Goal: Communication & Community: Participate in discussion

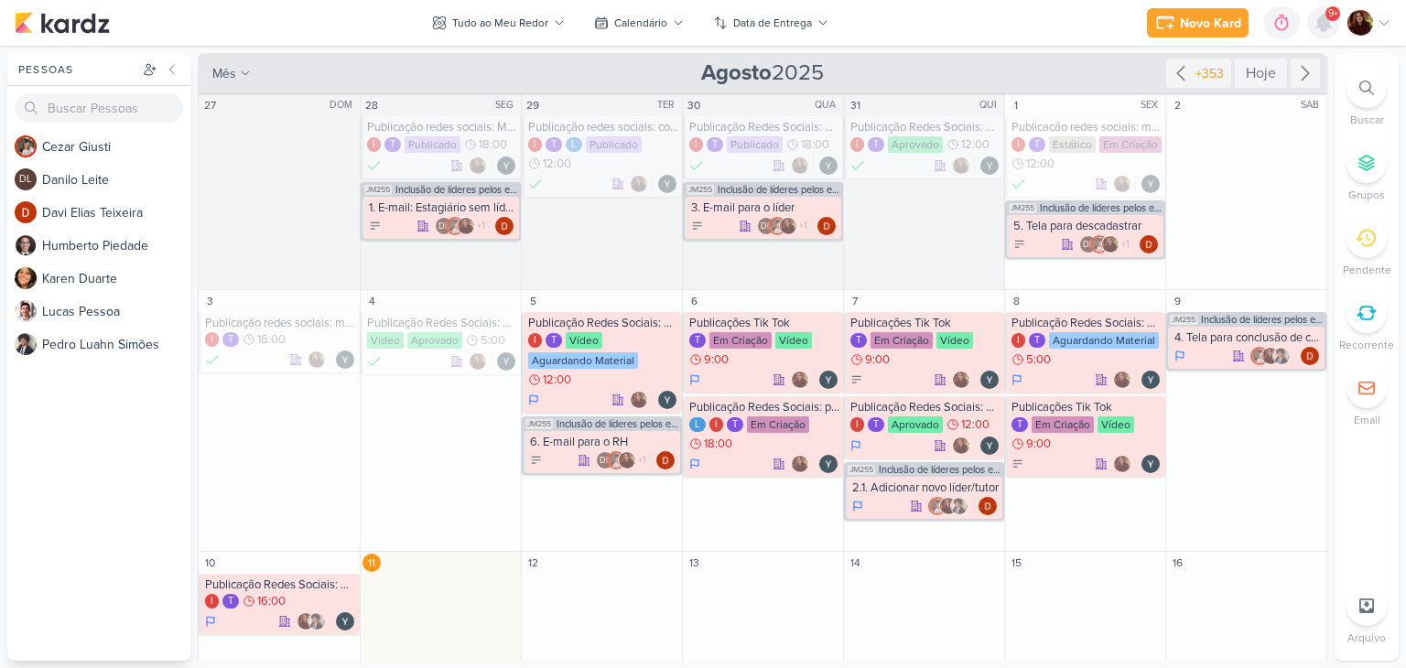
scroll to position [165, 0]
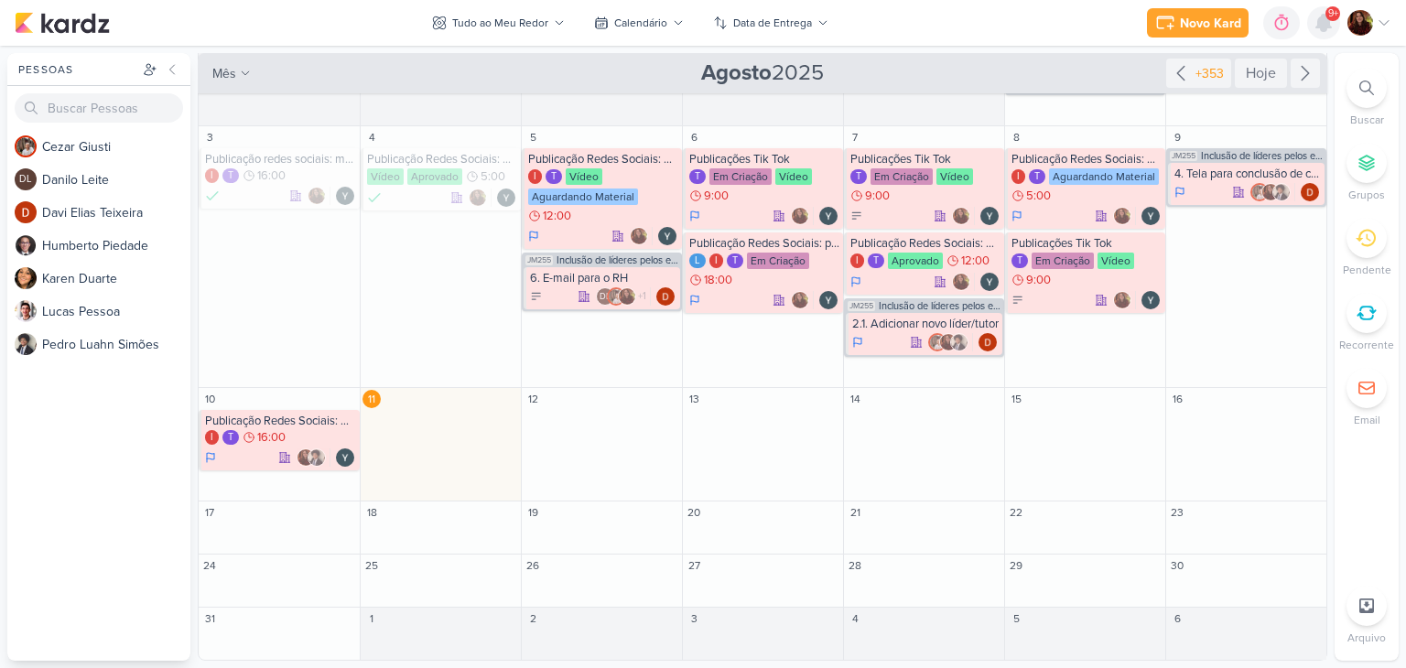
click at [1314, 23] on icon at bounding box center [1324, 23] width 22 height 22
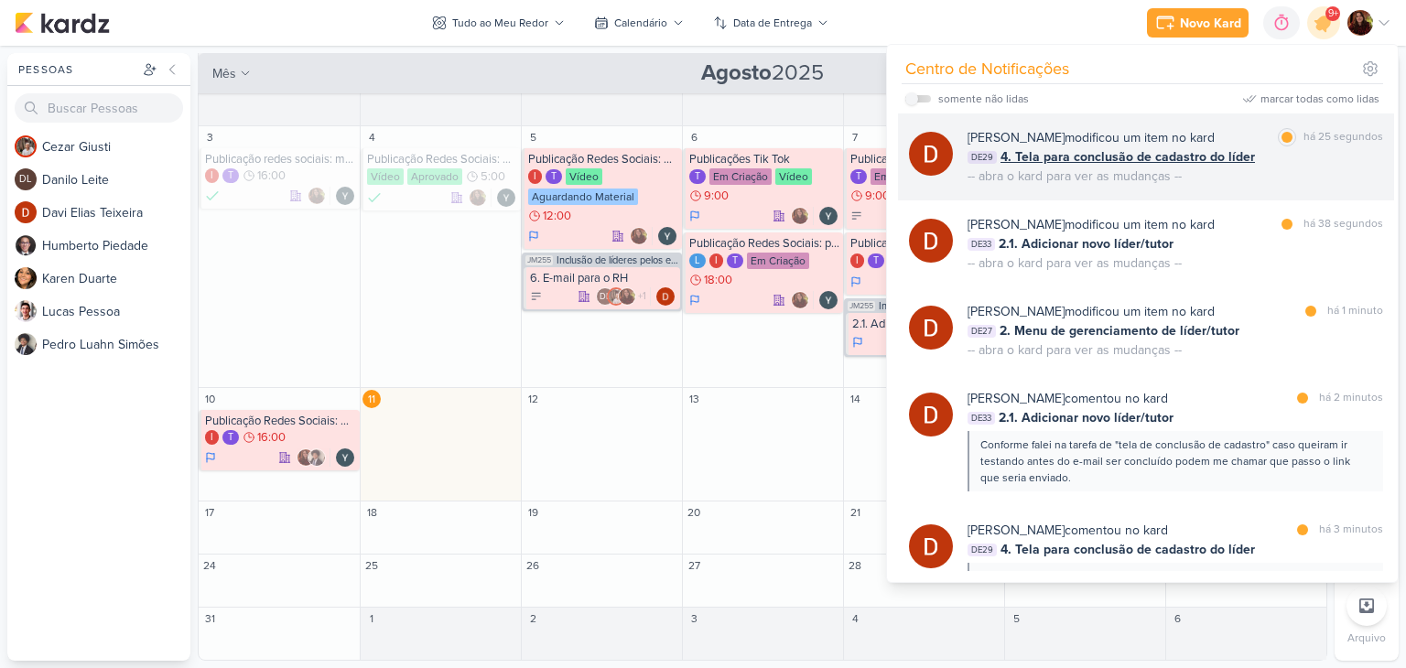
click at [1231, 169] on div "[PERSON_NAME] modificou um item no kard marcar como lida há 25 segundos DE29 4.…" at bounding box center [1176, 157] width 416 height 58
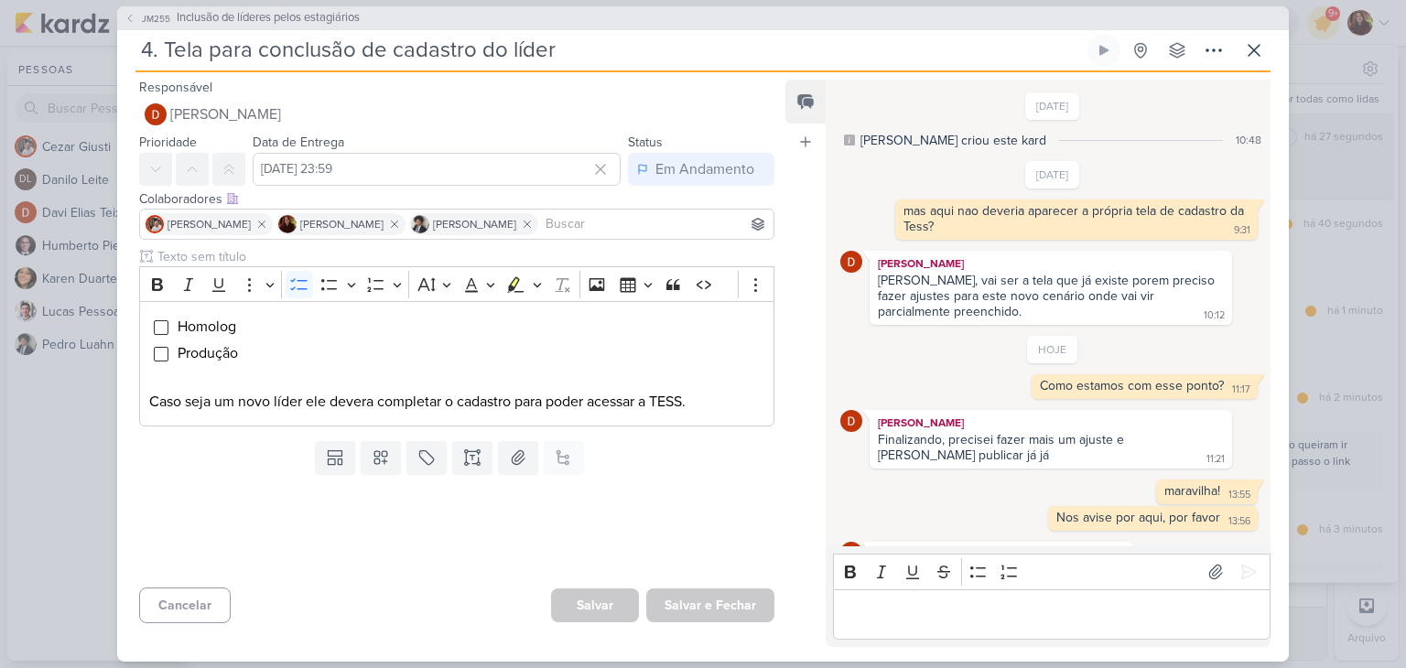
scroll to position [84, 0]
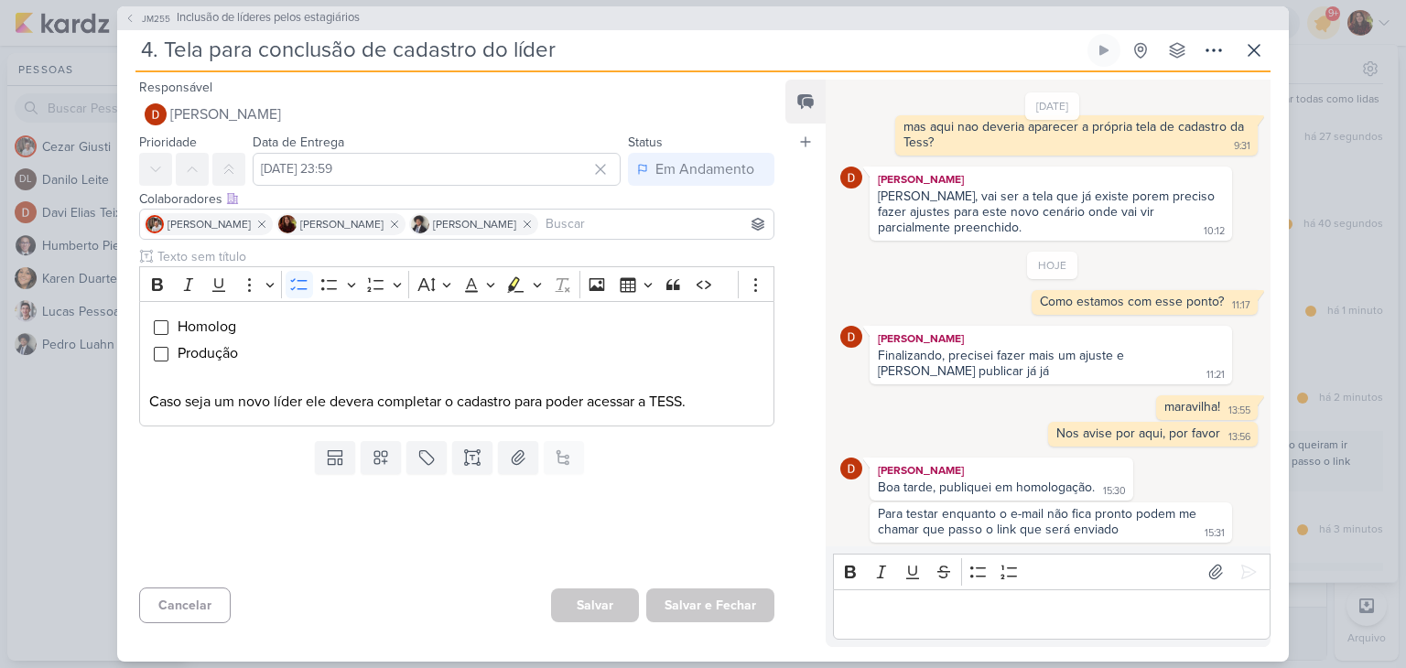
click at [1018, 480] on div "Boa tarde, publiquei em homologação." at bounding box center [986, 488] width 217 height 16
click at [1006, 518] on div "Para testar enquanto o e-mail não fica pronto podem me chamar que passo o link …" at bounding box center [1039, 521] width 322 height 31
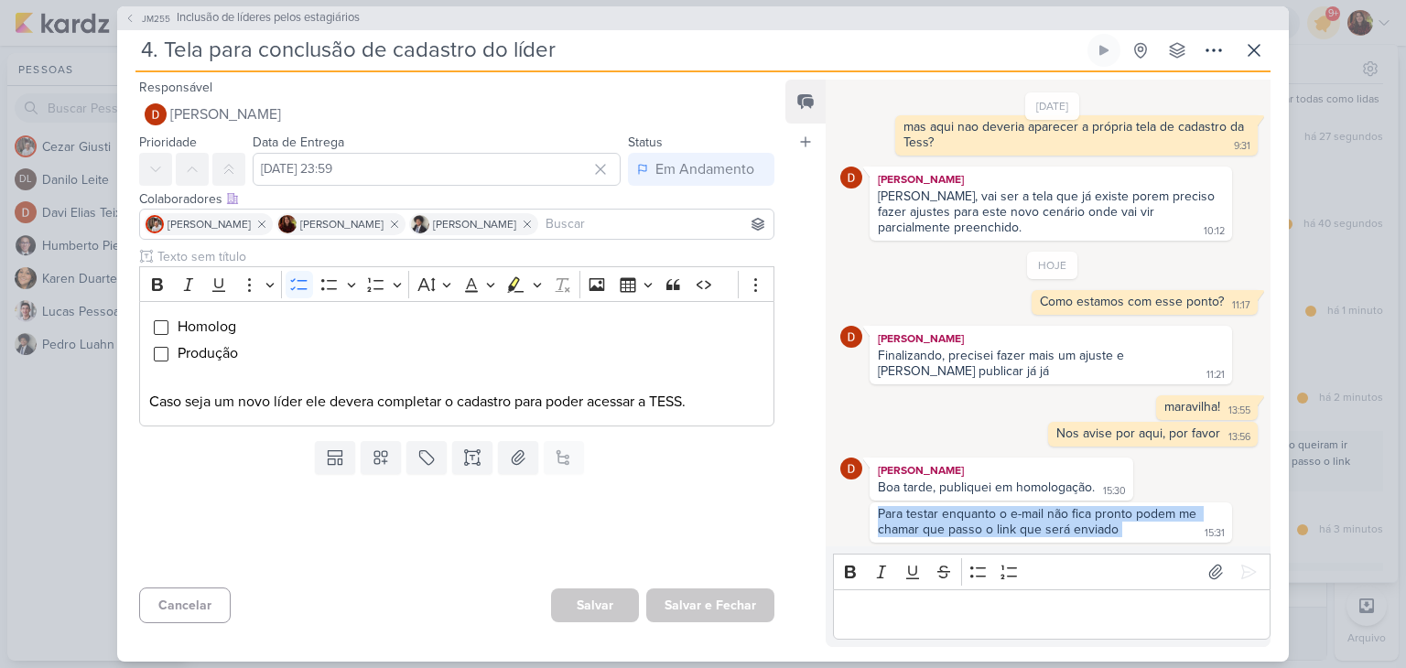
click at [1006, 518] on div "Para testar enquanto o e-mail não fica pronto podem me chamar que passo o link …" at bounding box center [1039, 521] width 322 height 31
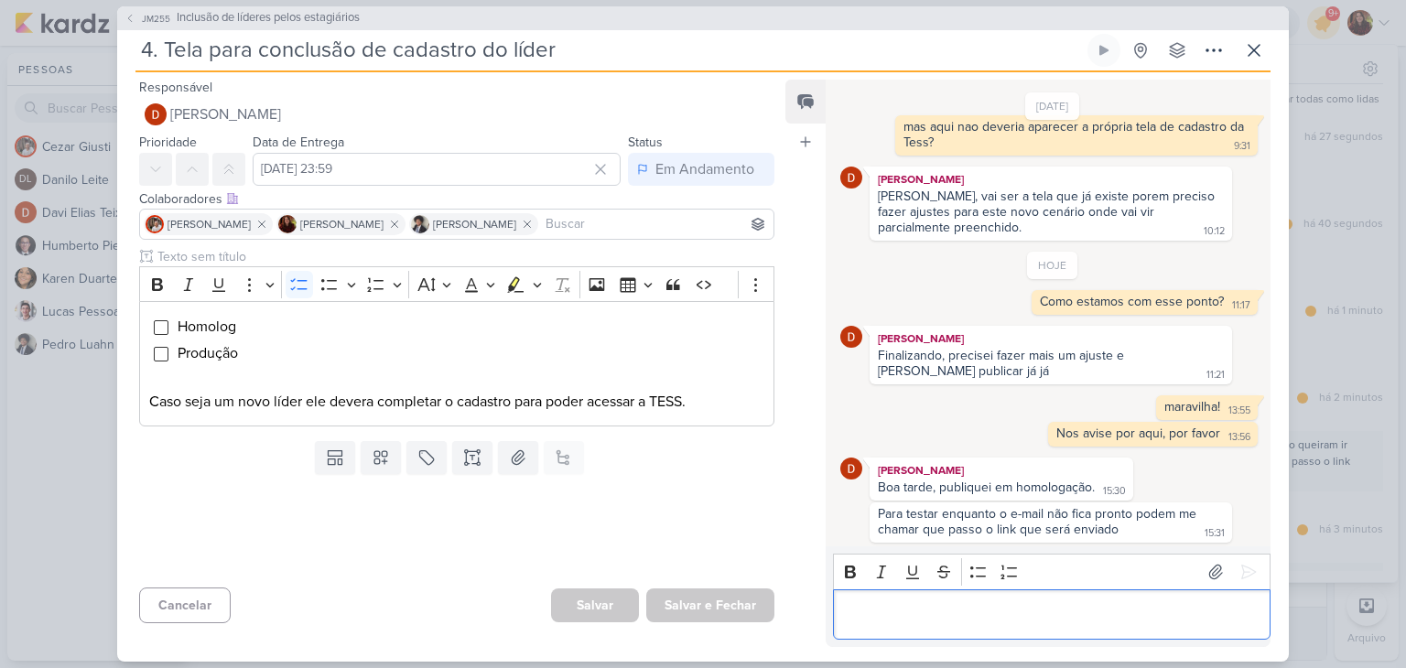
click at [980, 594] on div "Editor editing area: main" at bounding box center [1052, 615] width 438 height 50
click at [974, 605] on p "Editor editing area: main" at bounding box center [1051, 614] width 418 height 22
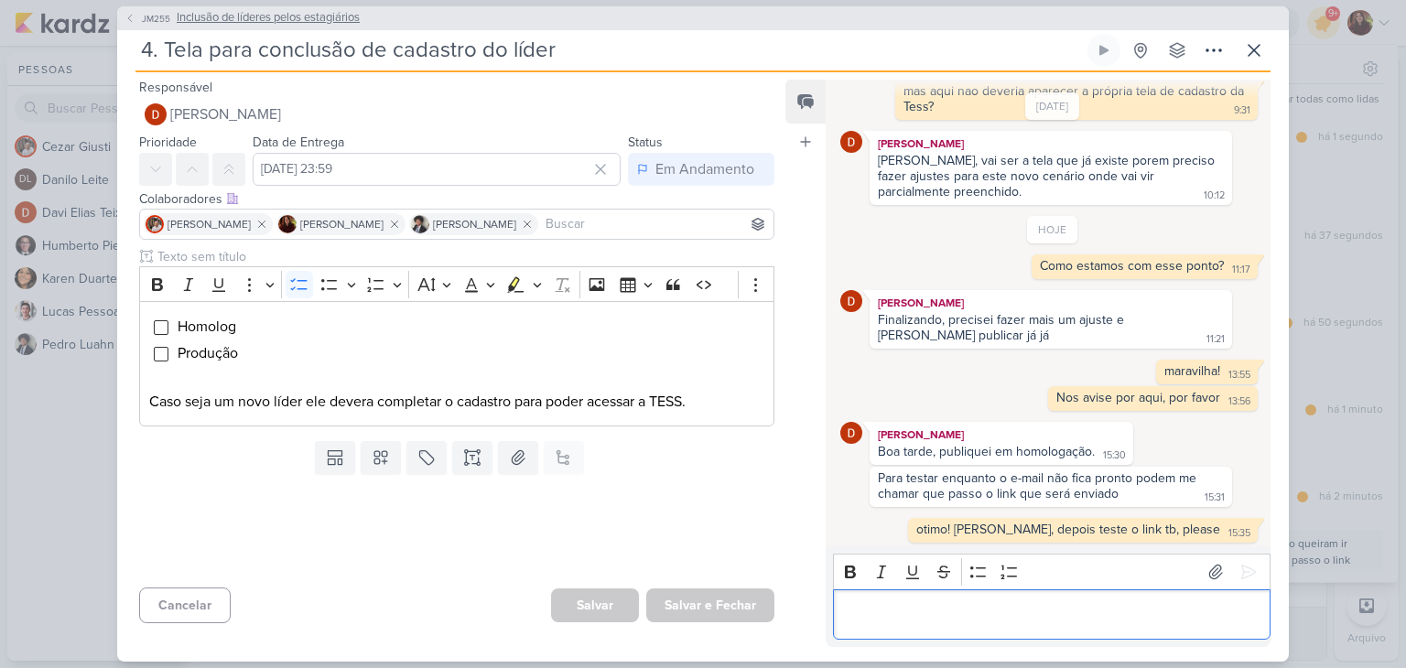
click at [223, 16] on span "Inclusão de líderes pelos estagiários" at bounding box center [268, 18] width 183 height 18
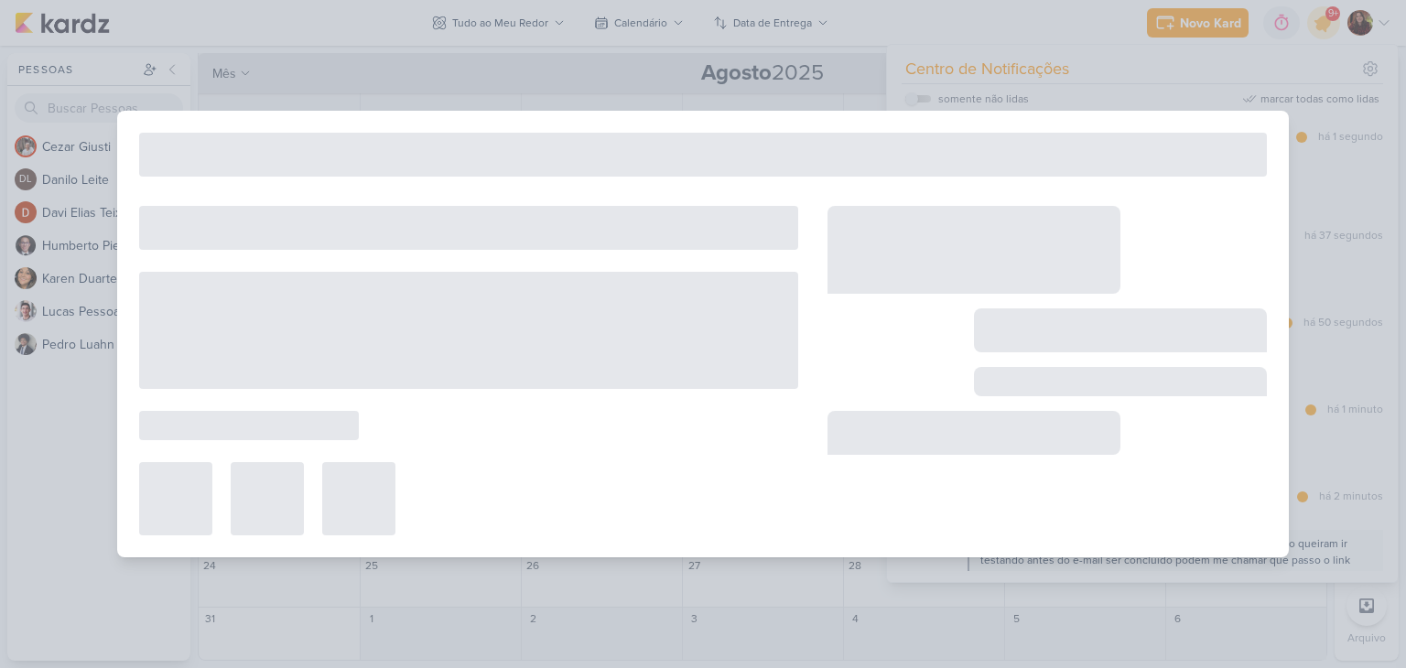
type input "Inclusão de líderes pelos estagiários"
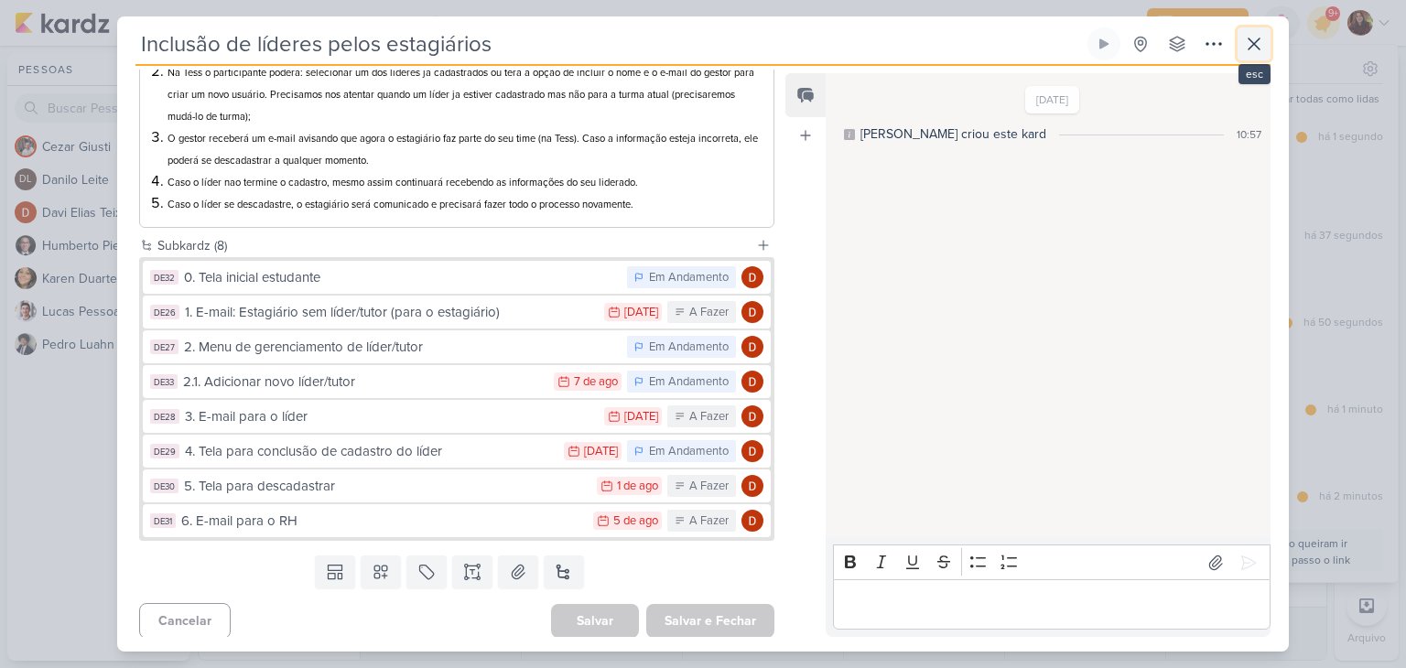
scroll to position [273, 0]
click at [1260, 45] on icon at bounding box center [1254, 44] width 22 height 22
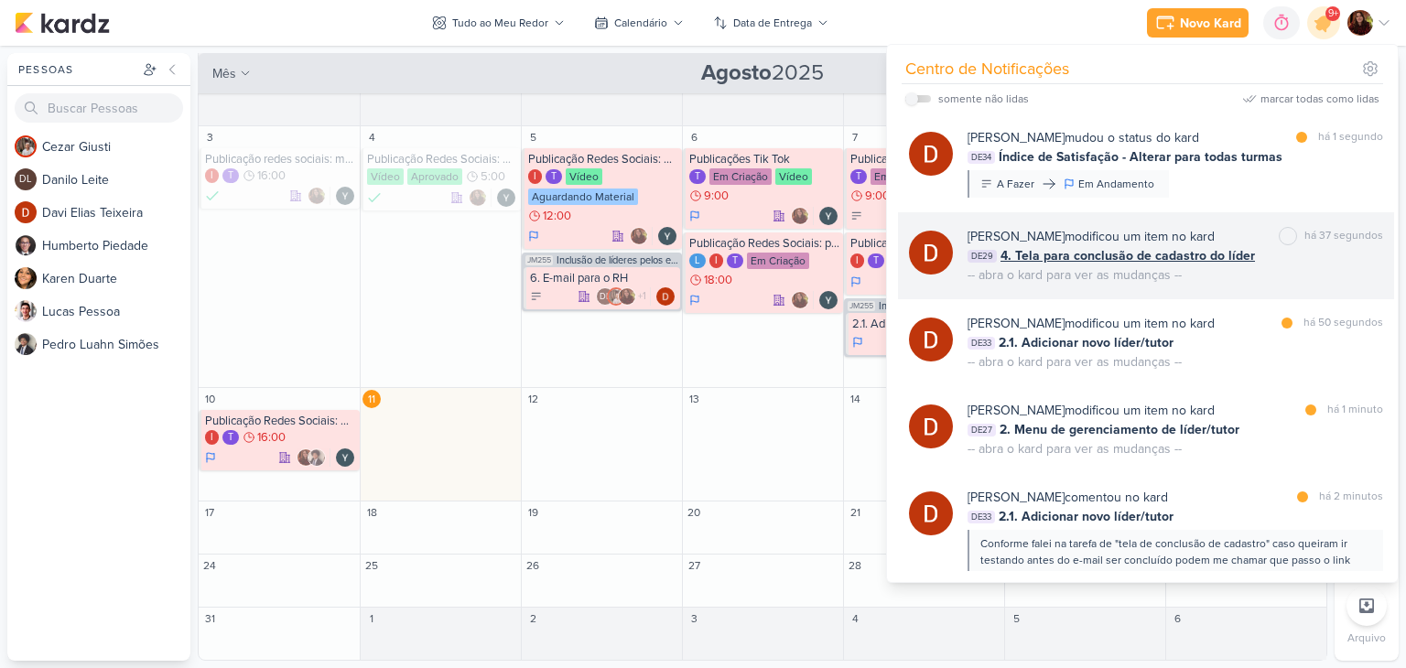
click at [1300, 265] on div "DE29 4. Tela para conclusão de cadastro do líder" at bounding box center [1176, 255] width 416 height 19
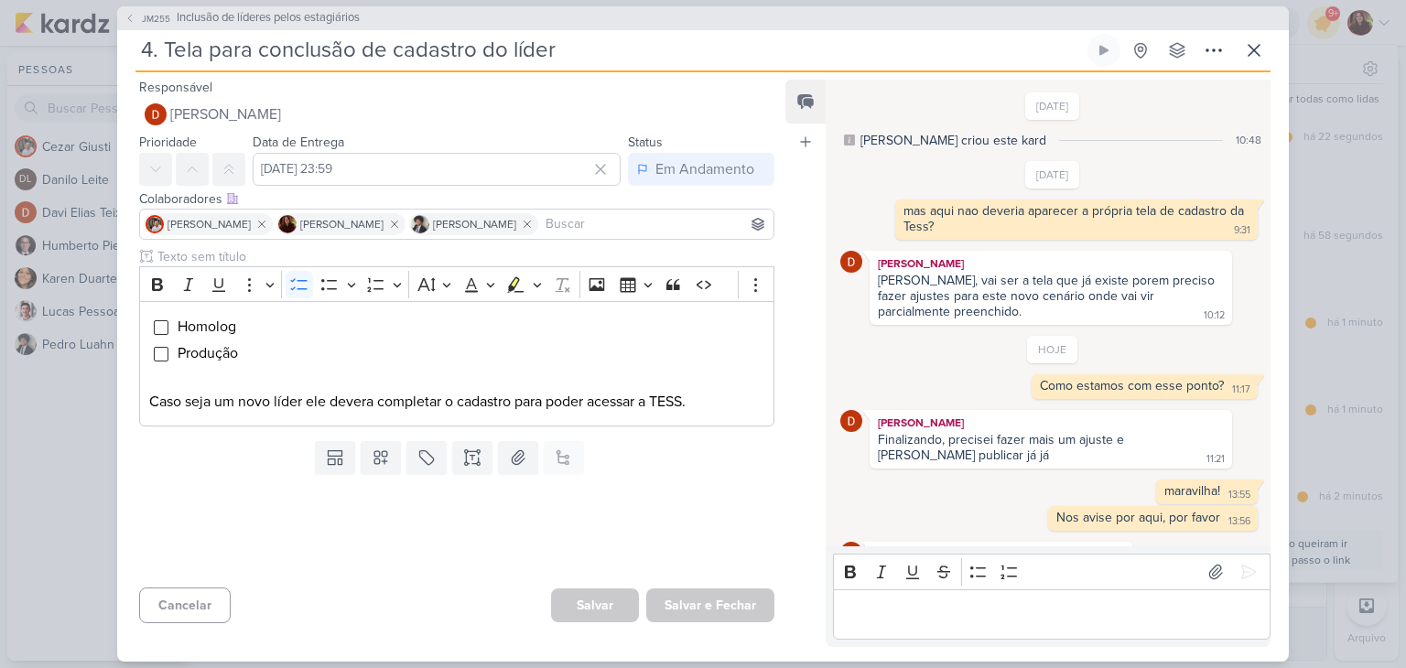
scroll to position [120, 0]
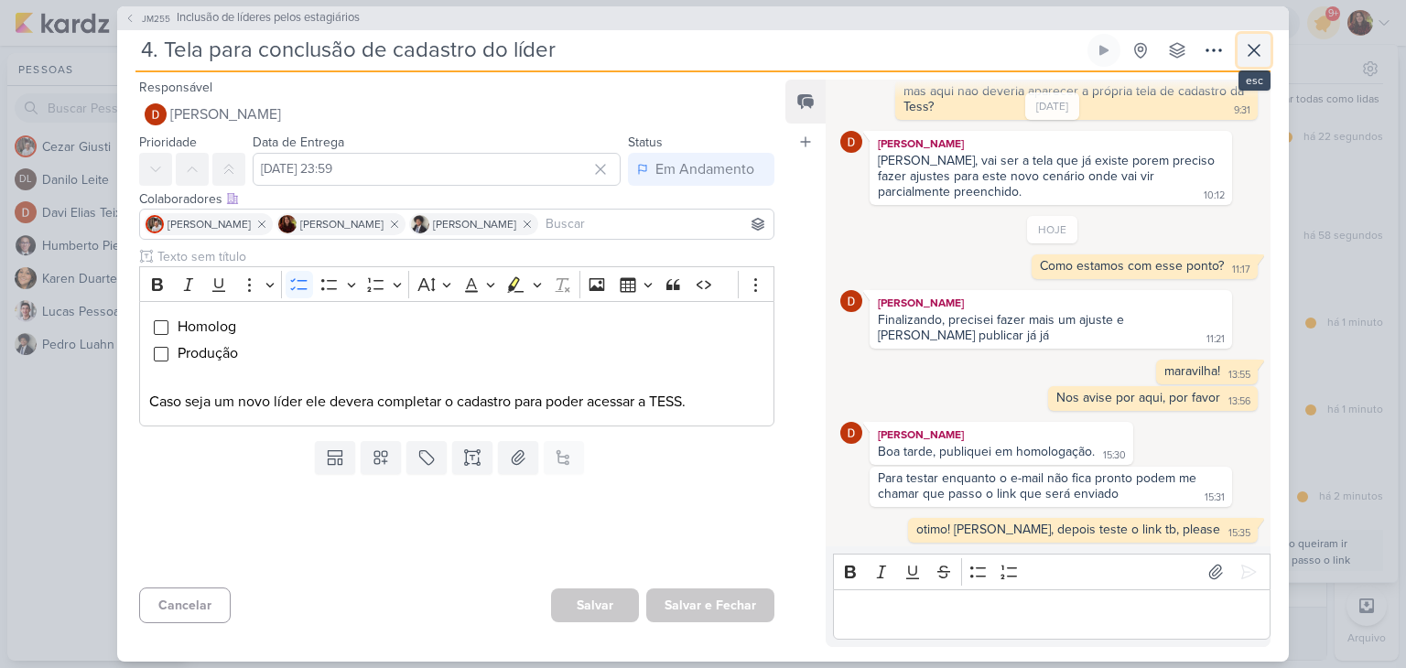
click at [1253, 52] on icon at bounding box center [1254, 50] width 22 height 22
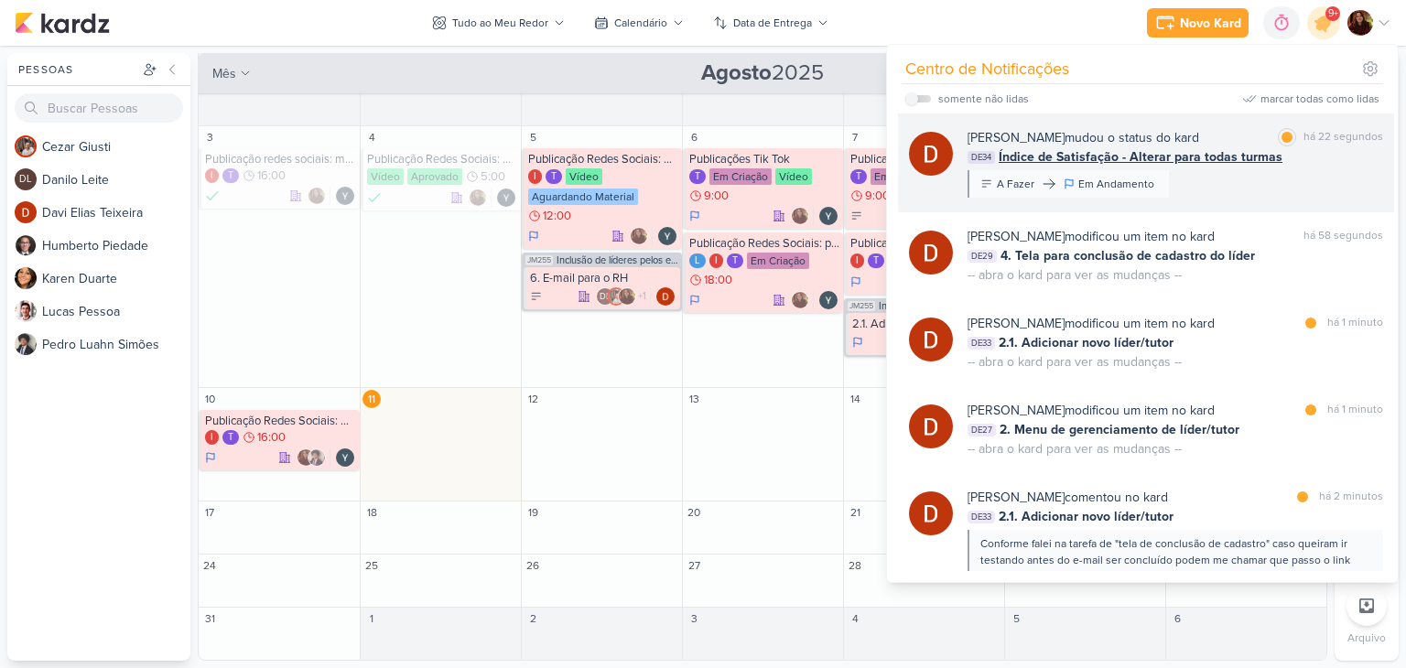
click at [1211, 140] on div "[PERSON_NAME] mudou o status do kard marcar como lida há 22 segundos" at bounding box center [1176, 137] width 416 height 19
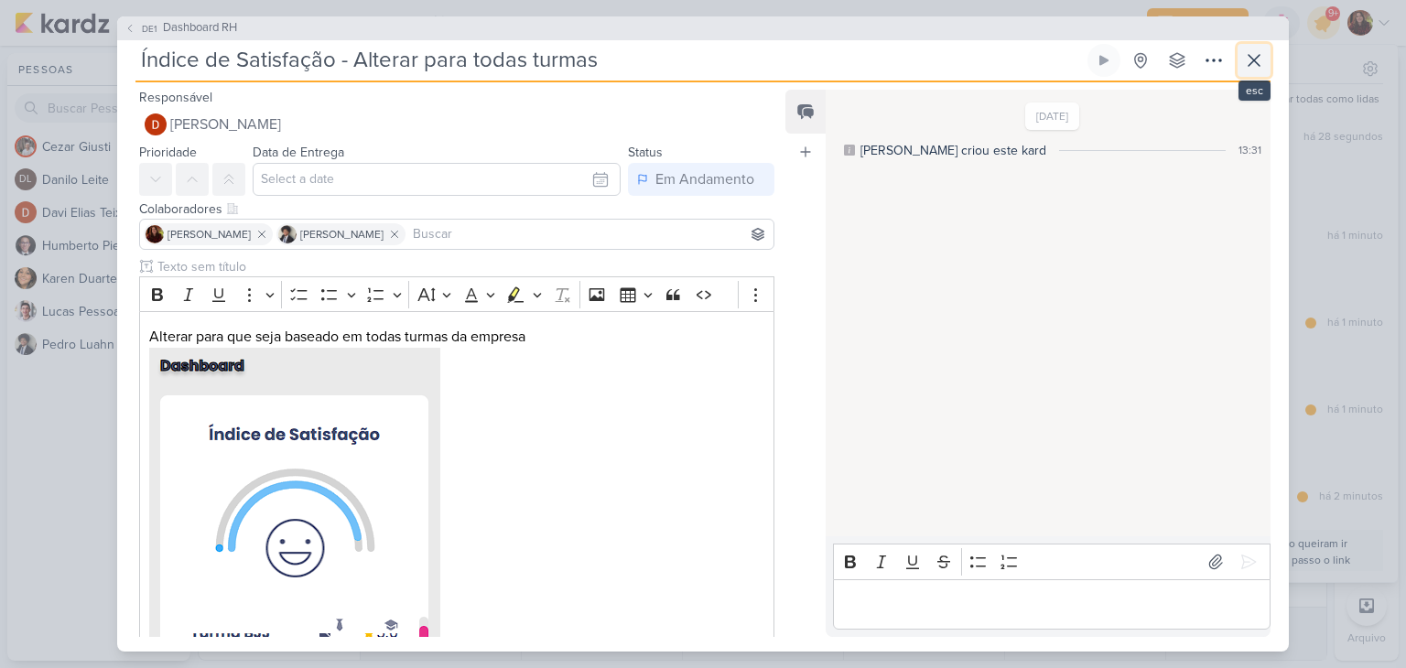
click at [1254, 49] on icon at bounding box center [1254, 60] width 22 height 22
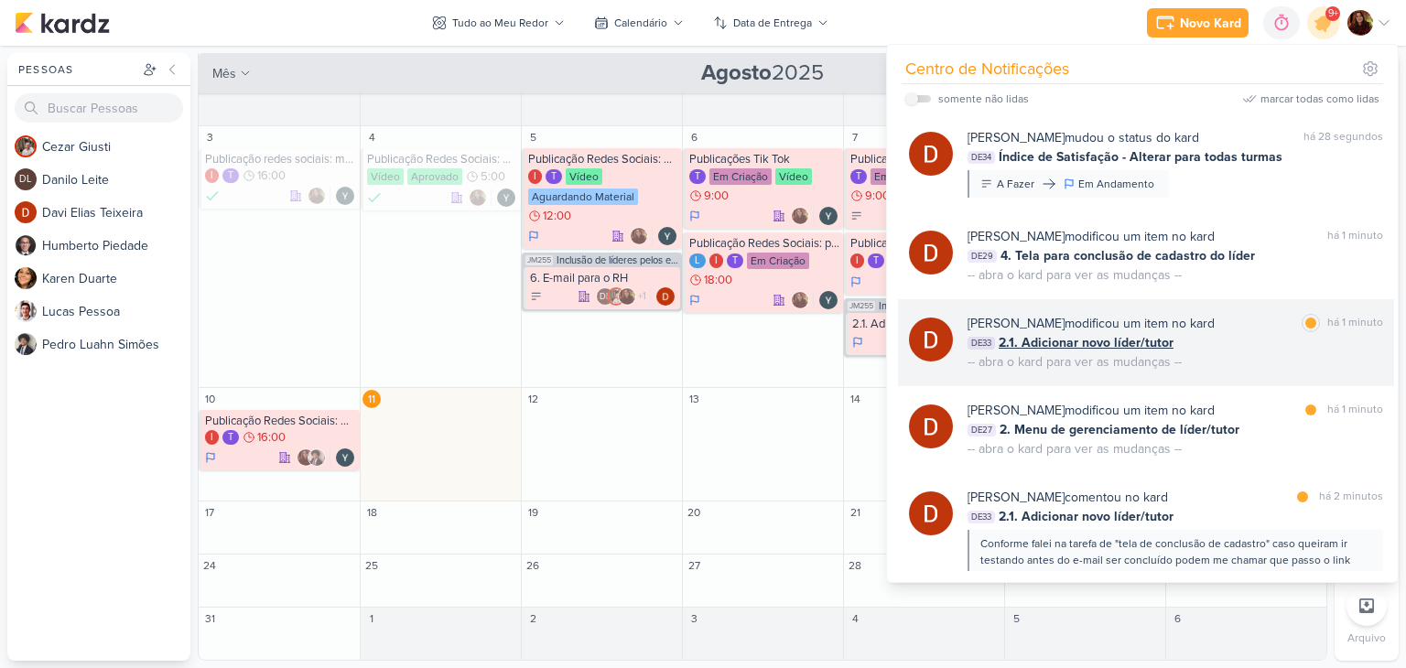
click at [1287, 359] on div "[PERSON_NAME] modificou um item no kard marcar como lida há 1 minuto DE33 2.1. …" at bounding box center [1176, 343] width 416 height 58
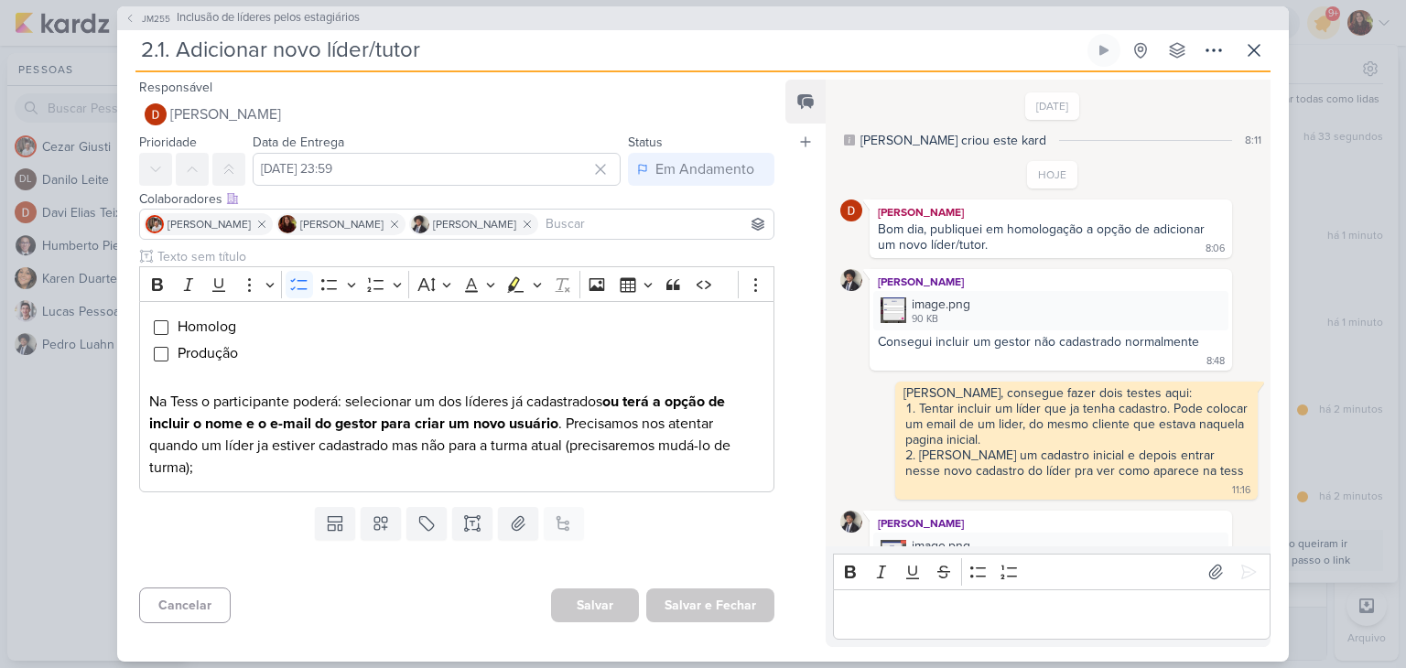
scroll to position [495, 0]
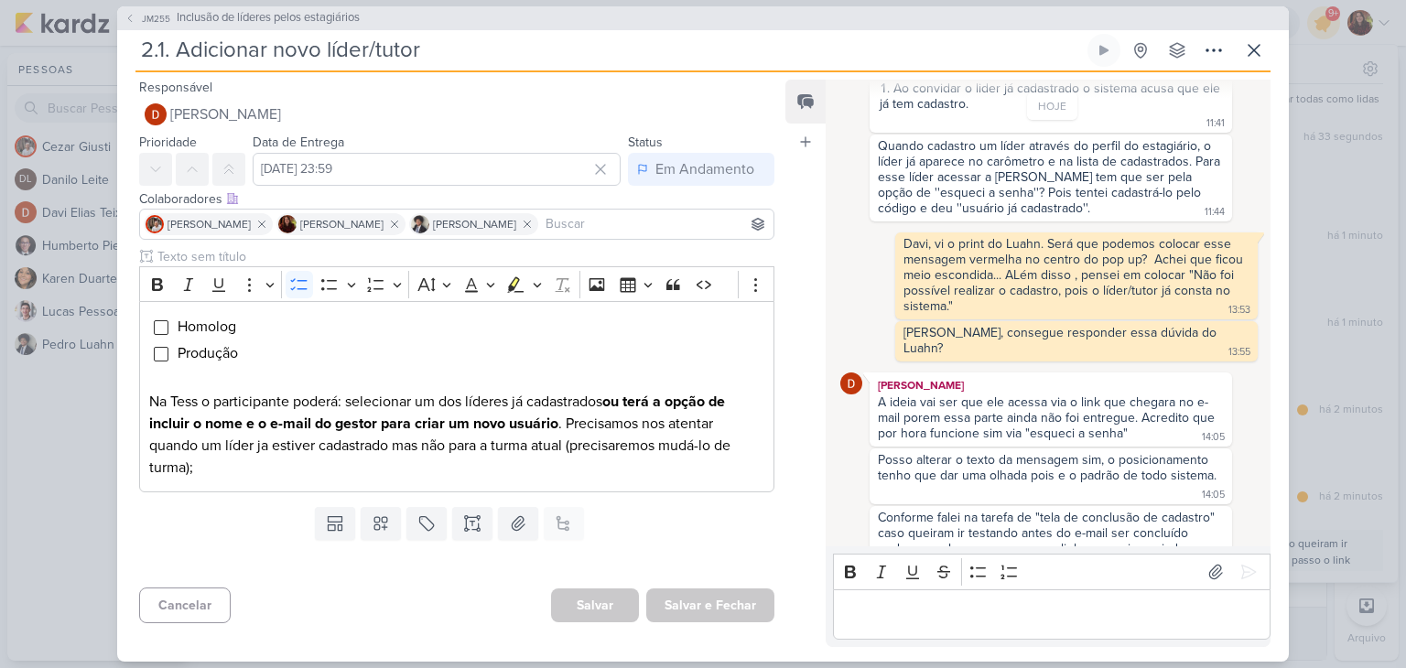
click at [904, 395] on div "A ideia vai ser que ele acessa via o link que chegara no e-mail porem essa part…" at bounding box center [1048, 418] width 341 height 47
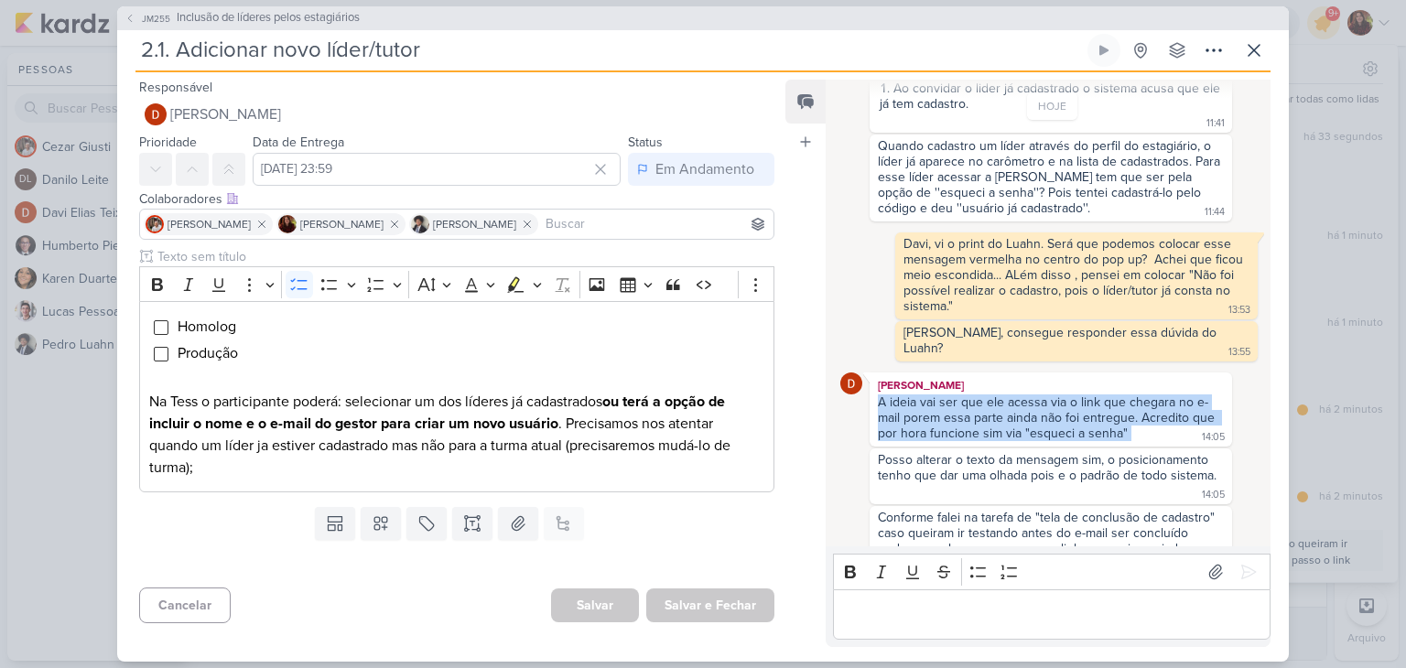
click at [904, 395] on div "A ideia vai ser que ele acessa via o link que chegara no e-mail porem essa part…" at bounding box center [1048, 418] width 341 height 47
click at [937, 397] on div "A ideia vai ser que ele acessa via o link que chegara no e-mail porem essa part…" at bounding box center [1048, 418] width 341 height 47
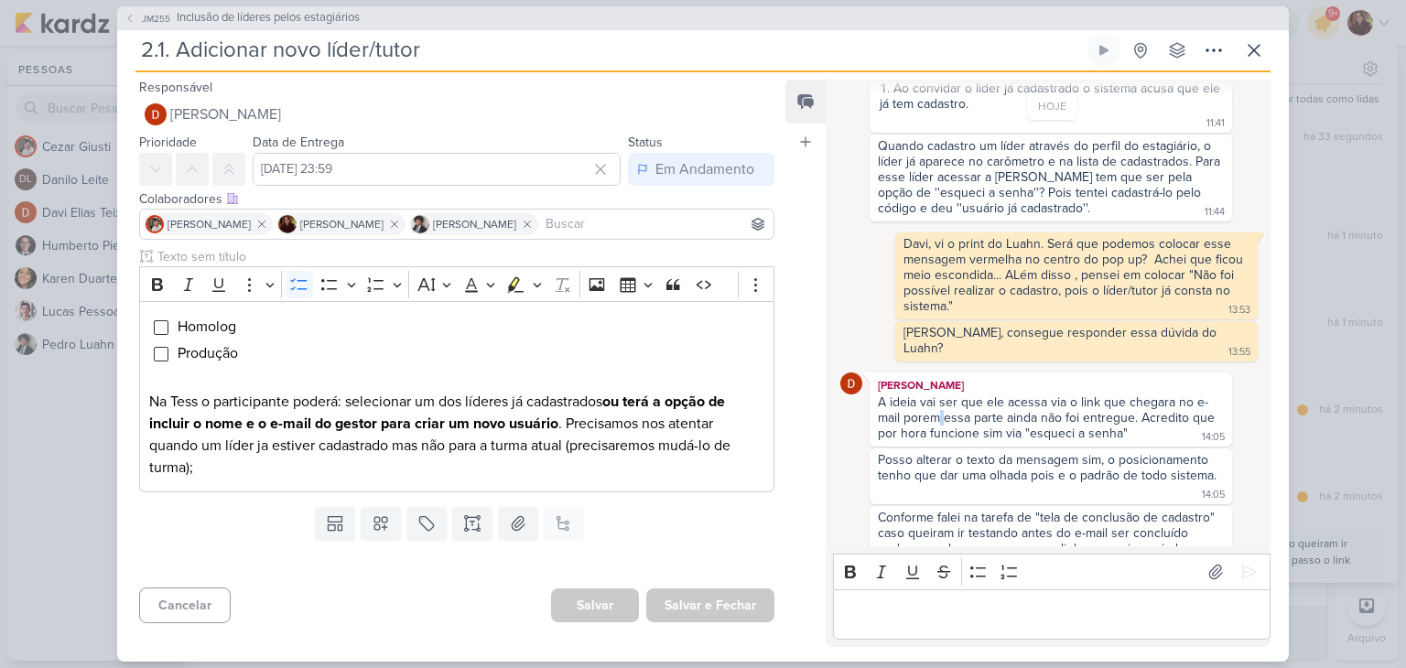
click at [937, 397] on div "A ideia vai ser que ele acessa via o link que chegara no e-mail porem essa part…" at bounding box center [1048, 418] width 341 height 47
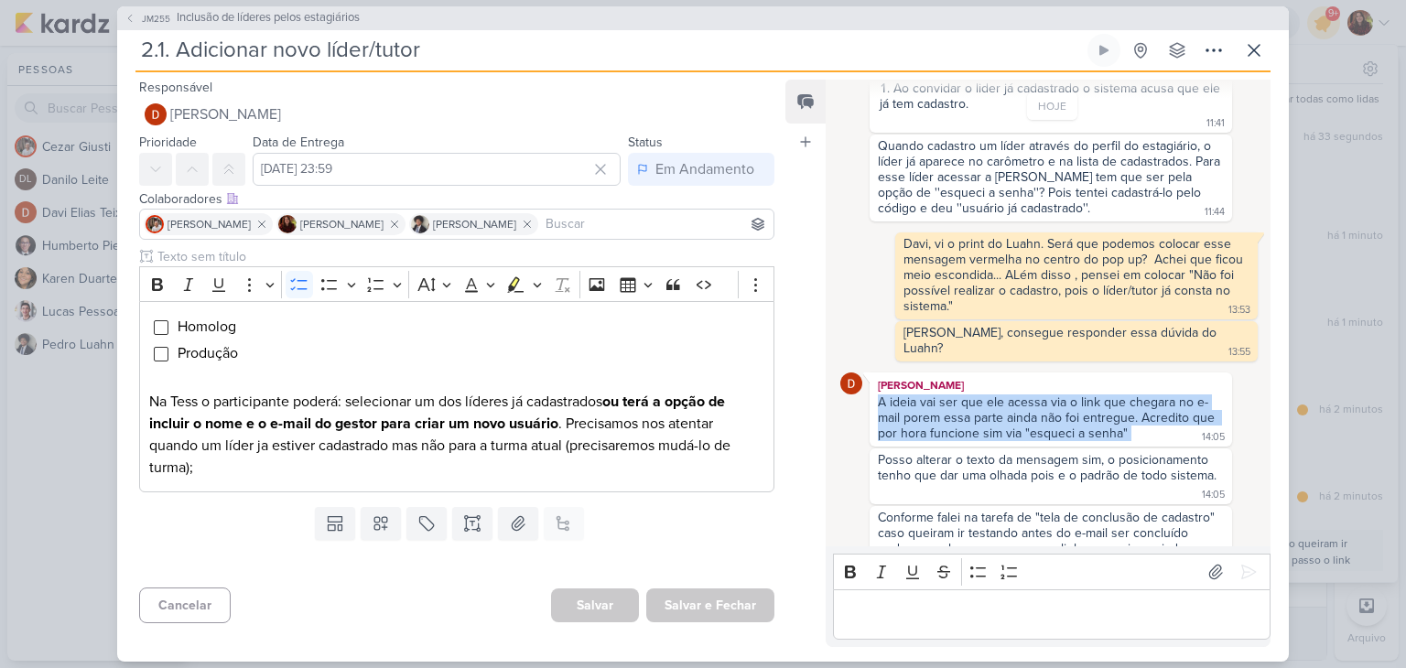
click at [937, 397] on div "A ideia vai ser que ele acessa via o link que chegara no e-mail porem essa part…" at bounding box center [1048, 418] width 341 height 47
click at [895, 395] on div "A ideia vai ser que ele acessa via o link que chegara no e-mail porem essa part…" at bounding box center [1048, 418] width 341 height 47
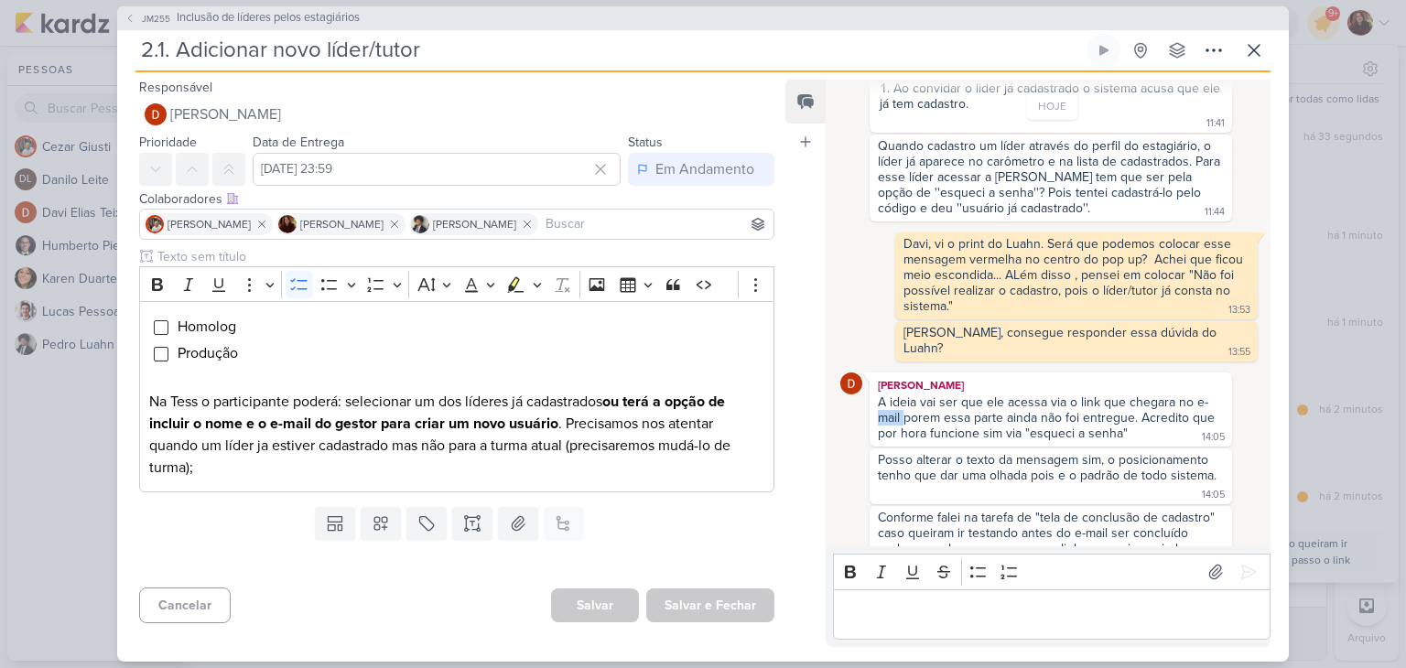
click at [895, 395] on div "A ideia vai ser que ele acessa via o link que chegara no e-mail porem essa part…" at bounding box center [1048, 418] width 341 height 47
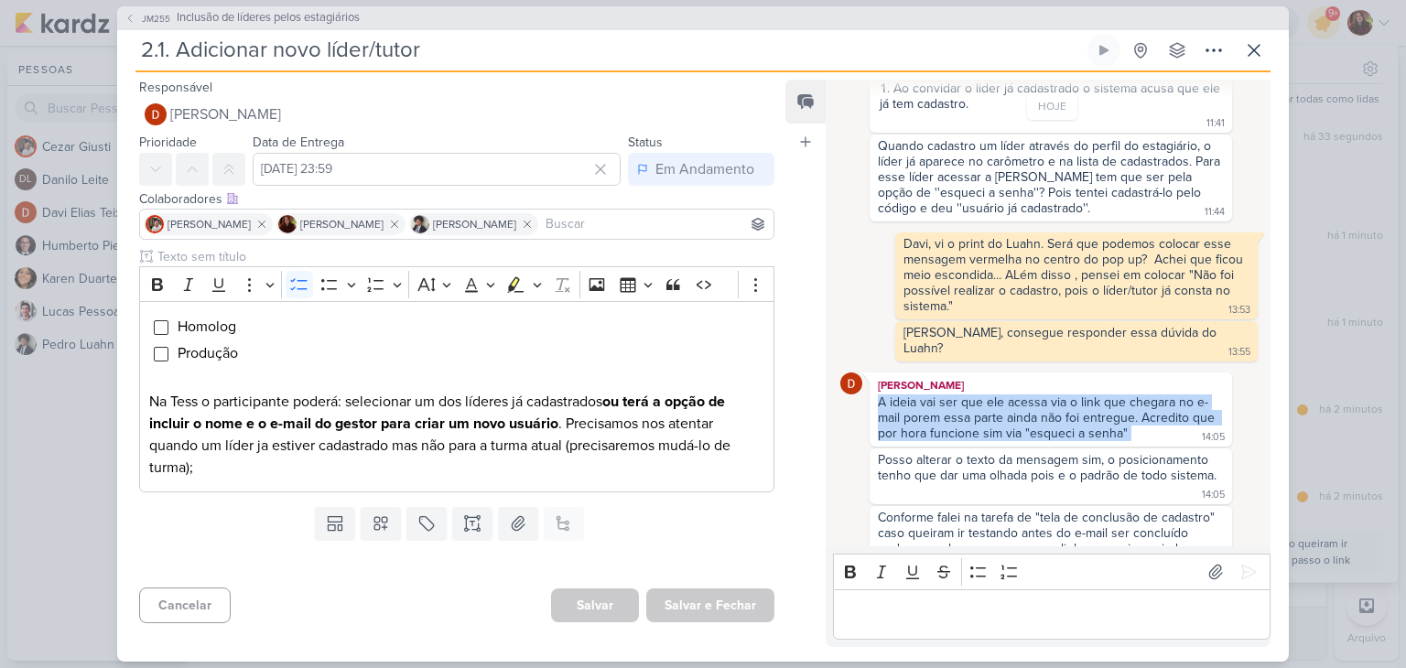
click at [895, 395] on div "A ideia vai ser que ele acessa via o link que chegara no e-mail porem essa part…" at bounding box center [1048, 418] width 341 height 47
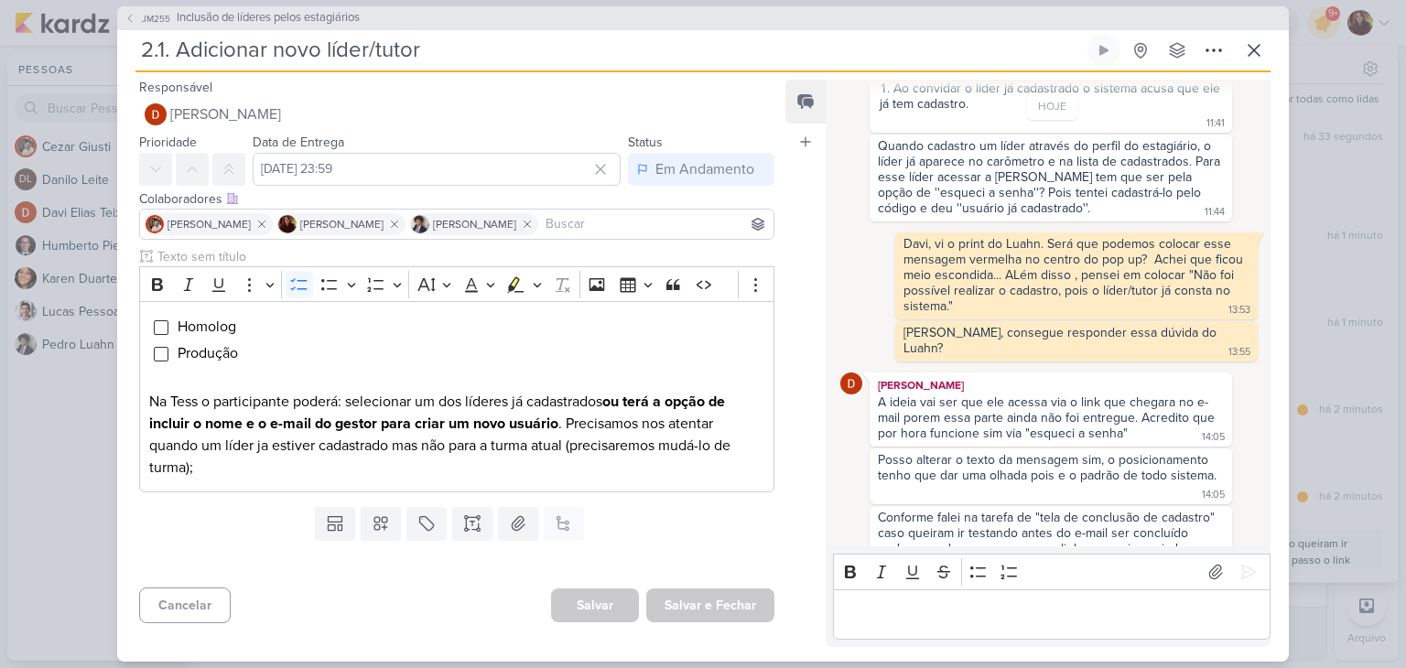
click at [932, 452] on div "Posso alterar o texto da mensagem sim, o posicionamento tenho que dar uma olhad…" at bounding box center [1047, 467] width 339 height 31
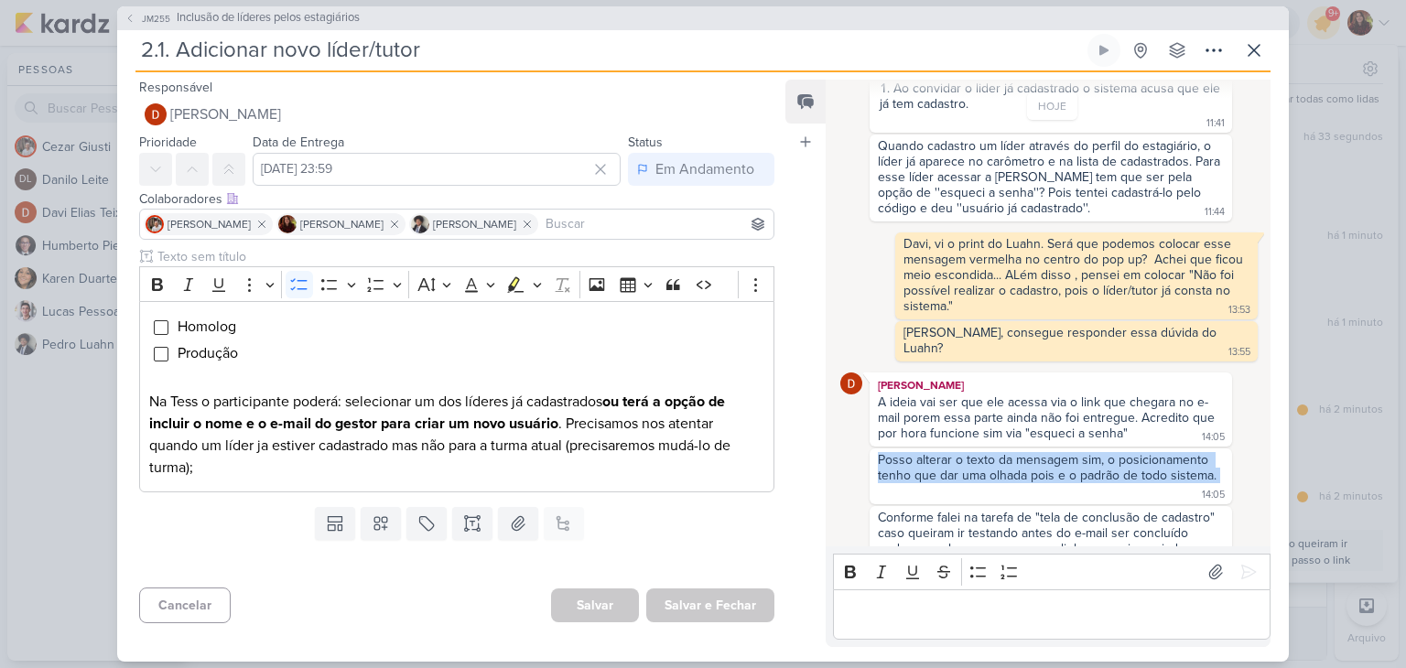
click at [932, 452] on div "Posso alterar o texto da mensagem sim, o posicionamento tenho que dar uma olhad…" at bounding box center [1047, 467] width 339 height 31
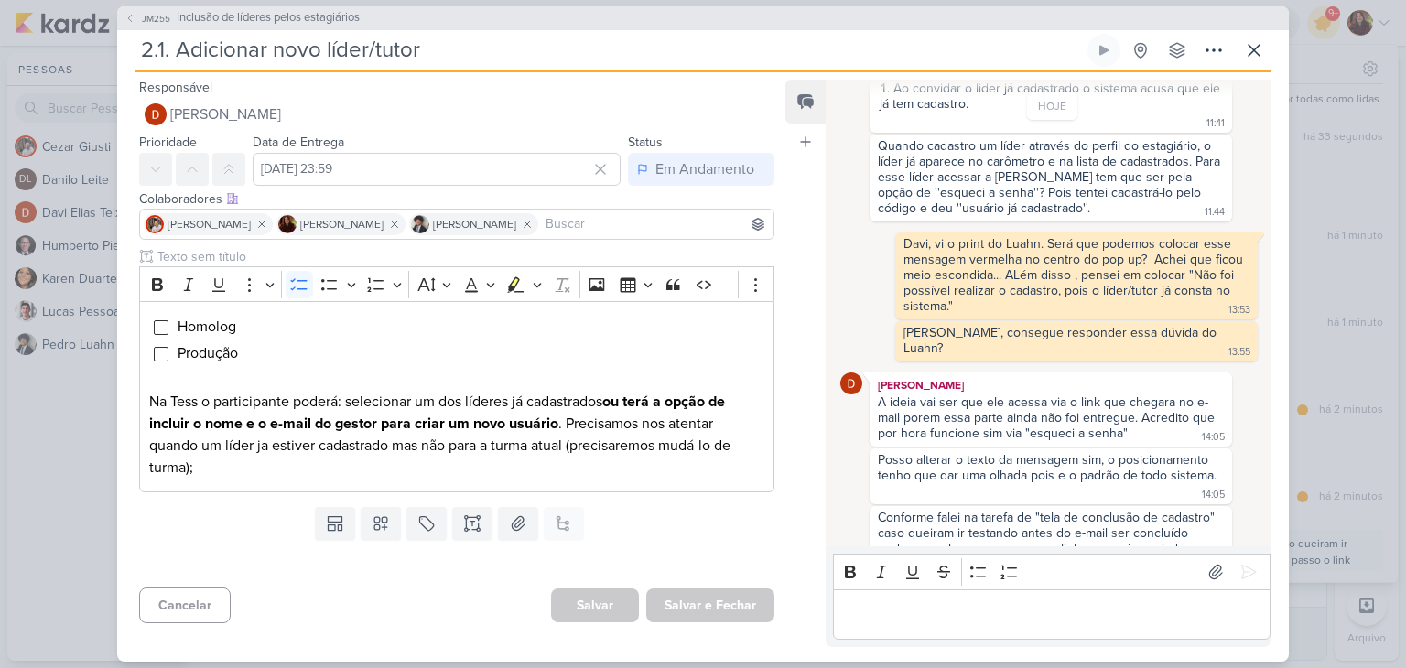
click at [930, 510] on div "Conforme falei na tarefa de "tela de conclusão de cadastro" caso queiram ir tes…" at bounding box center [1048, 533] width 341 height 47
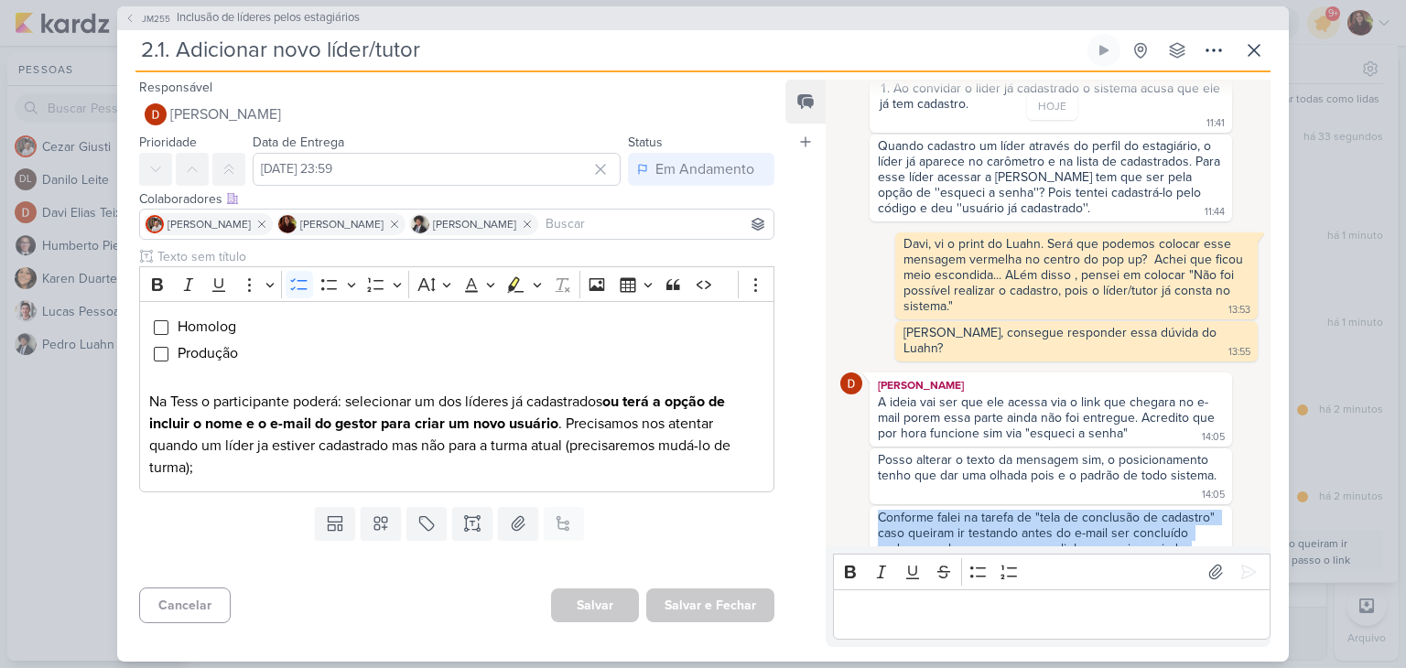
click at [930, 510] on div "Conforme falei na tarefa de "tela de conclusão de cadastro" caso queiram ir tes…" at bounding box center [1048, 533] width 341 height 47
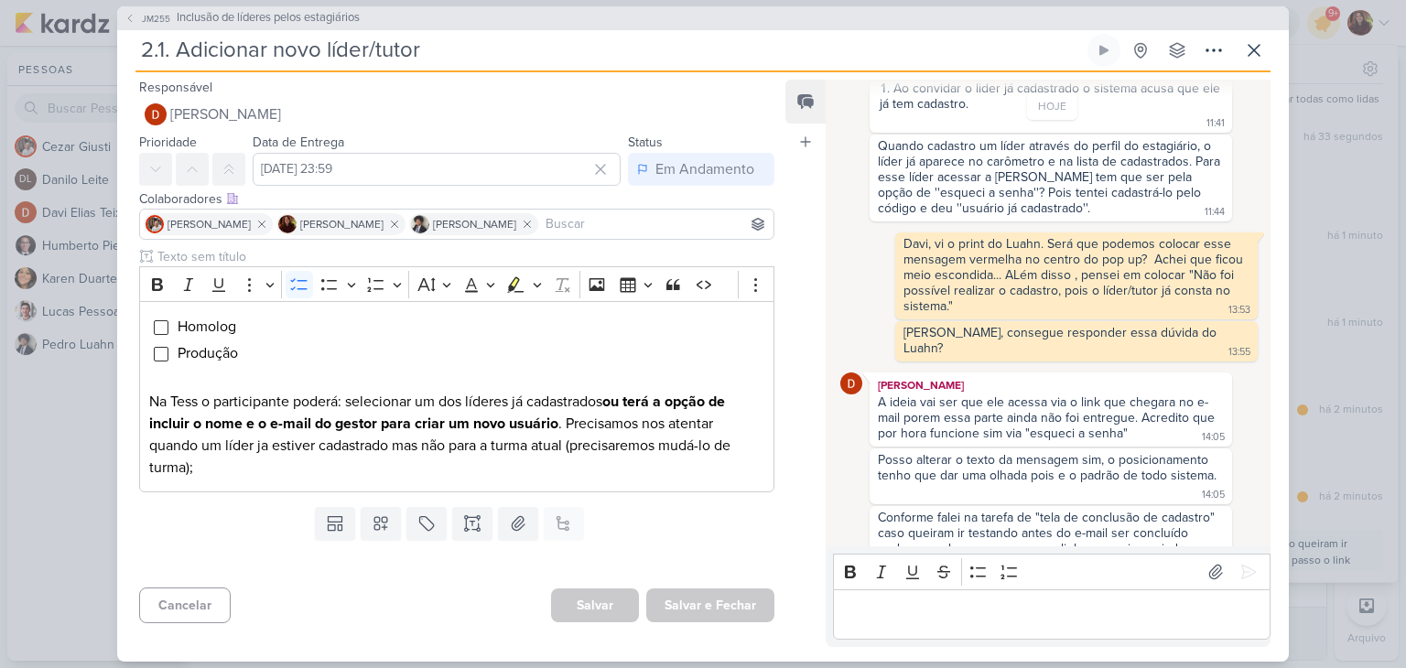
click at [981, 599] on div "Editor editing area: main" at bounding box center [1052, 615] width 438 height 50
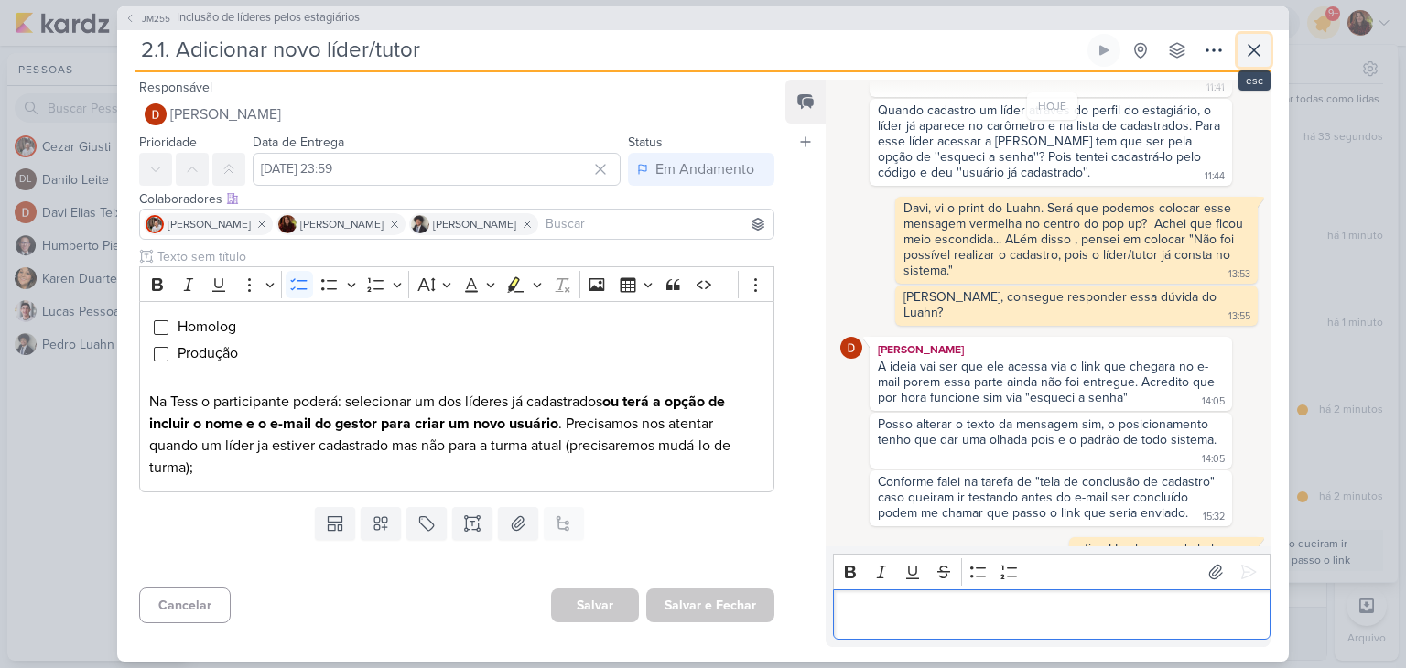
click at [1251, 59] on icon at bounding box center [1254, 50] width 22 height 22
